Goal: Information Seeking & Learning: Learn about a topic

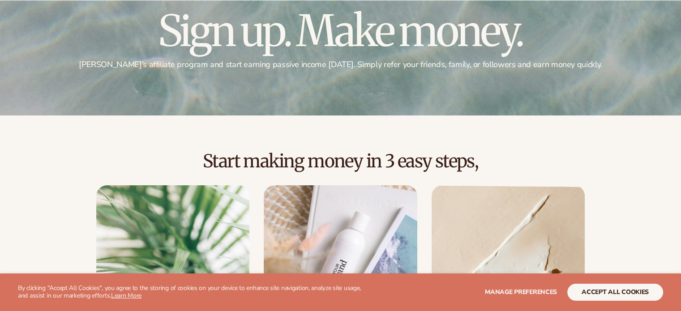
scroll to position [235, 0]
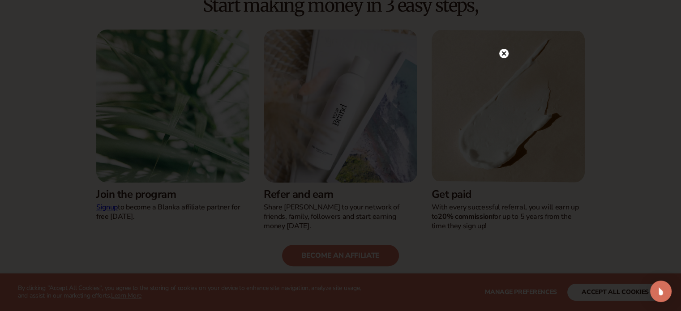
click at [505, 52] on icon at bounding box center [503, 53] width 4 height 4
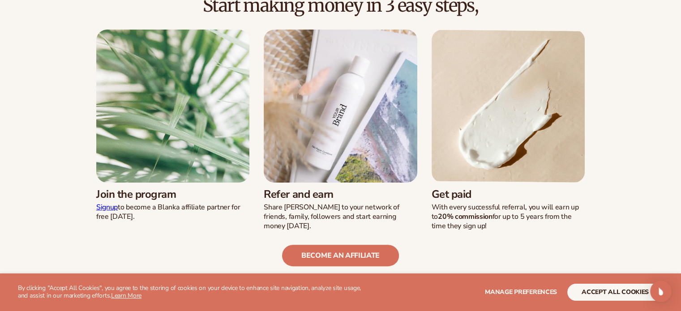
scroll to position [0, 0]
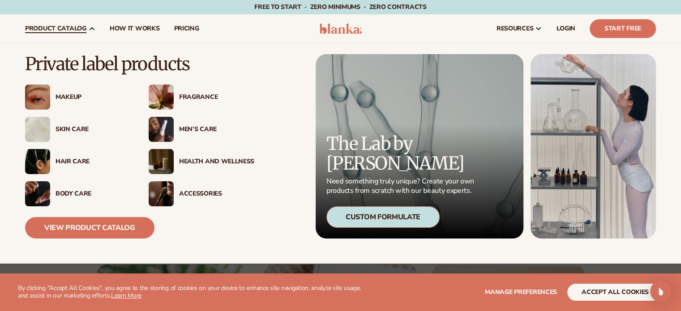
click at [203, 164] on div "Health And Wellness" at bounding box center [216, 162] width 75 height 8
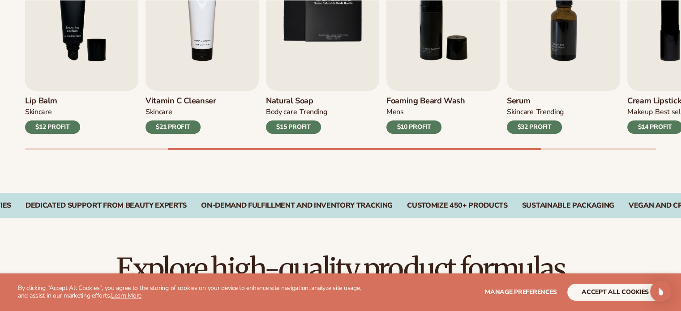
scroll to position [376, 0]
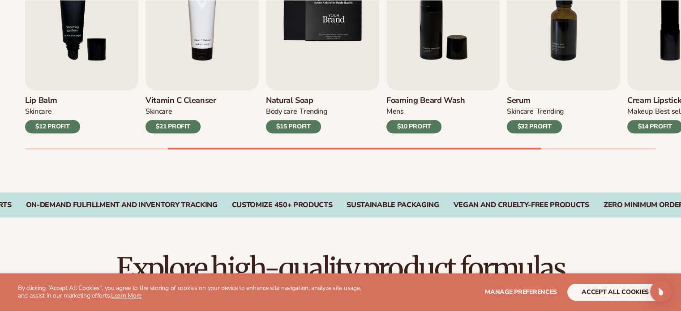
click at [358, 51] on img "5 / 9" at bounding box center [322, 18] width 113 height 145
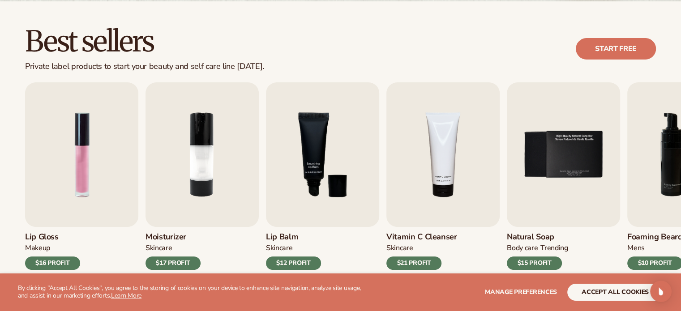
scroll to position [242, 0]
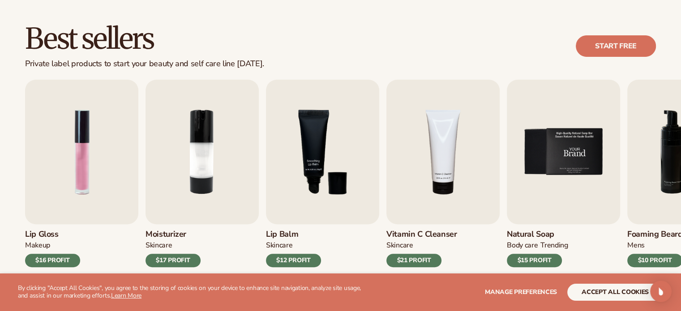
click at [537, 175] on img "5 / 9" at bounding box center [563, 152] width 113 height 145
click at [560, 165] on img "5 / 9" at bounding box center [563, 152] width 113 height 145
click at [64, 165] on img "1 / 9" at bounding box center [81, 152] width 113 height 145
click at [81, 158] on img "1 / 9" at bounding box center [81, 152] width 113 height 145
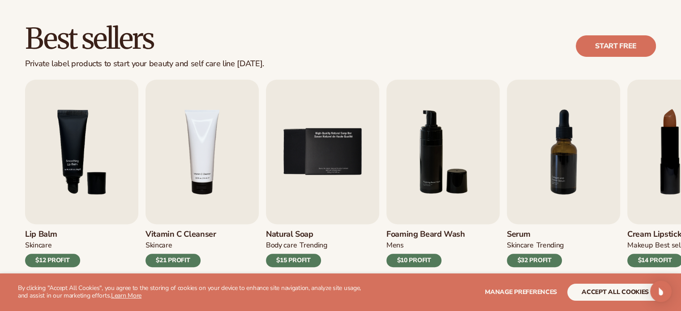
click at [598, 283] on section "WE USE COOKIES By clicking "Accept All Cookies", you agree to the storing of co…" at bounding box center [340, 292] width 681 height 38
click at [598, 290] on button "accept all cookies" at bounding box center [615, 292] width 96 height 17
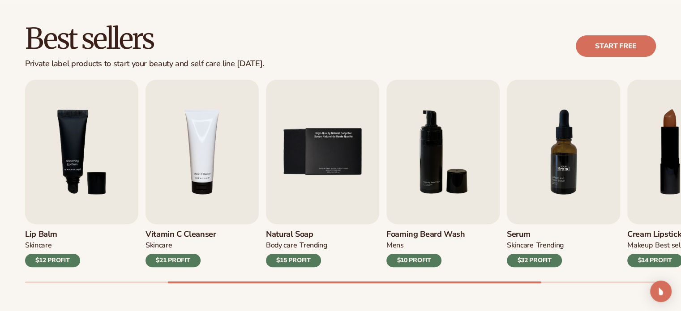
click at [550, 163] on img "7 / 9" at bounding box center [563, 152] width 113 height 145
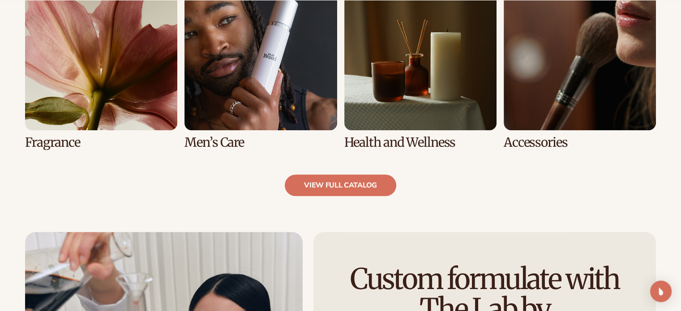
scroll to position [886, 0]
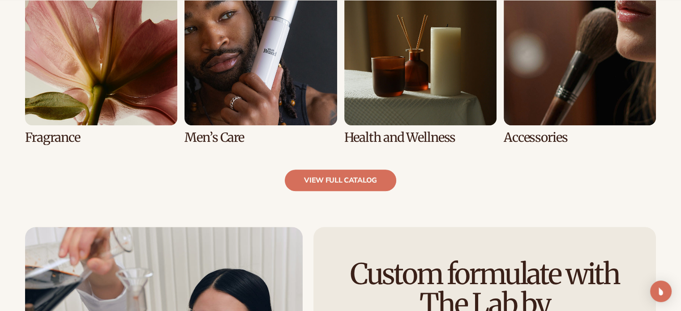
click at [414, 43] on link "7 / 8" at bounding box center [420, 58] width 152 height 171
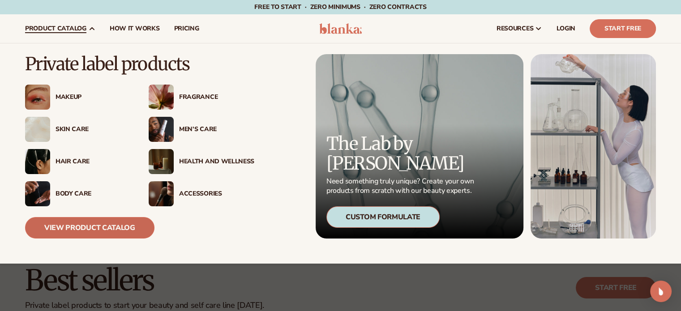
click at [118, 229] on link "View Product Catalog" at bounding box center [89, 227] width 129 height 21
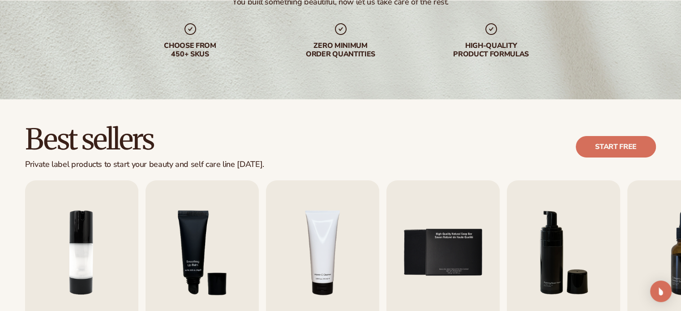
scroll to position [141, 0]
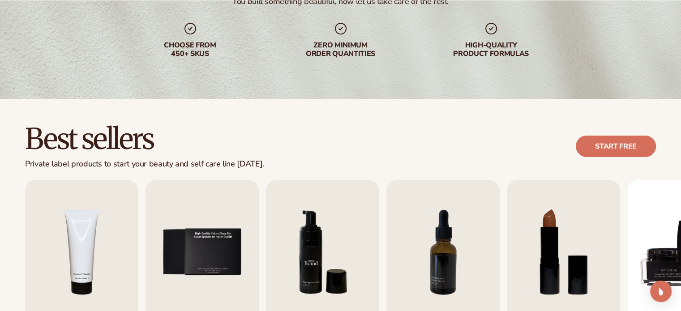
click at [301, 247] on img "6 / 9" at bounding box center [322, 252] width 113 height 145
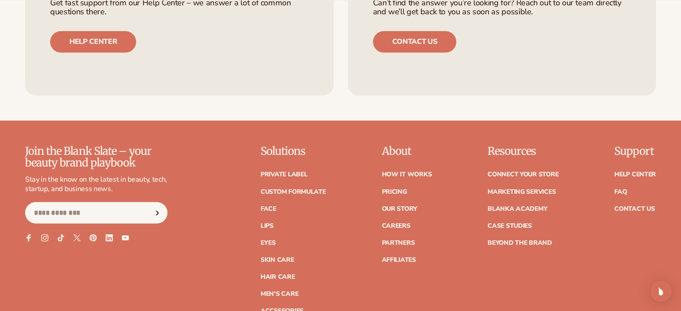
scroll to position [1524, 0]
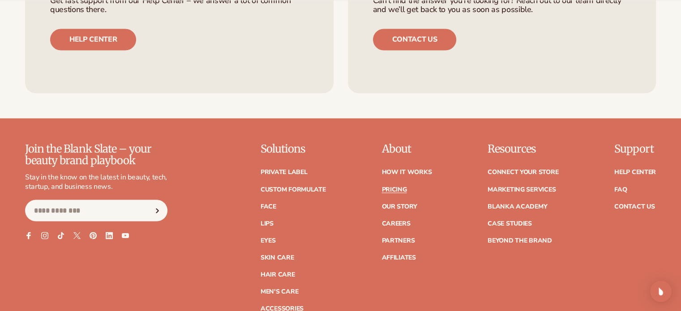
click at [399, 190] on link "Pricing" at bounding box center [393, 189] width 25 height 6
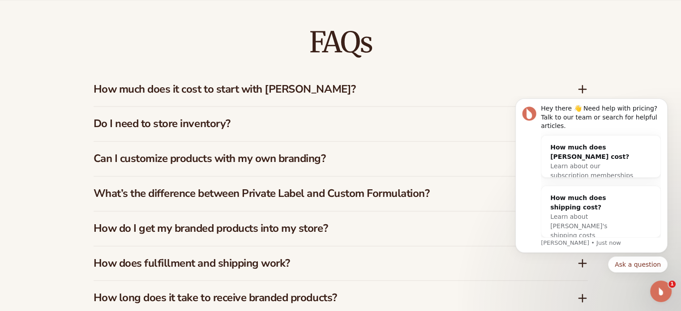
scroll to position [1299, 0]
